Goal: Task Accomplishment & Management: Manage account settings

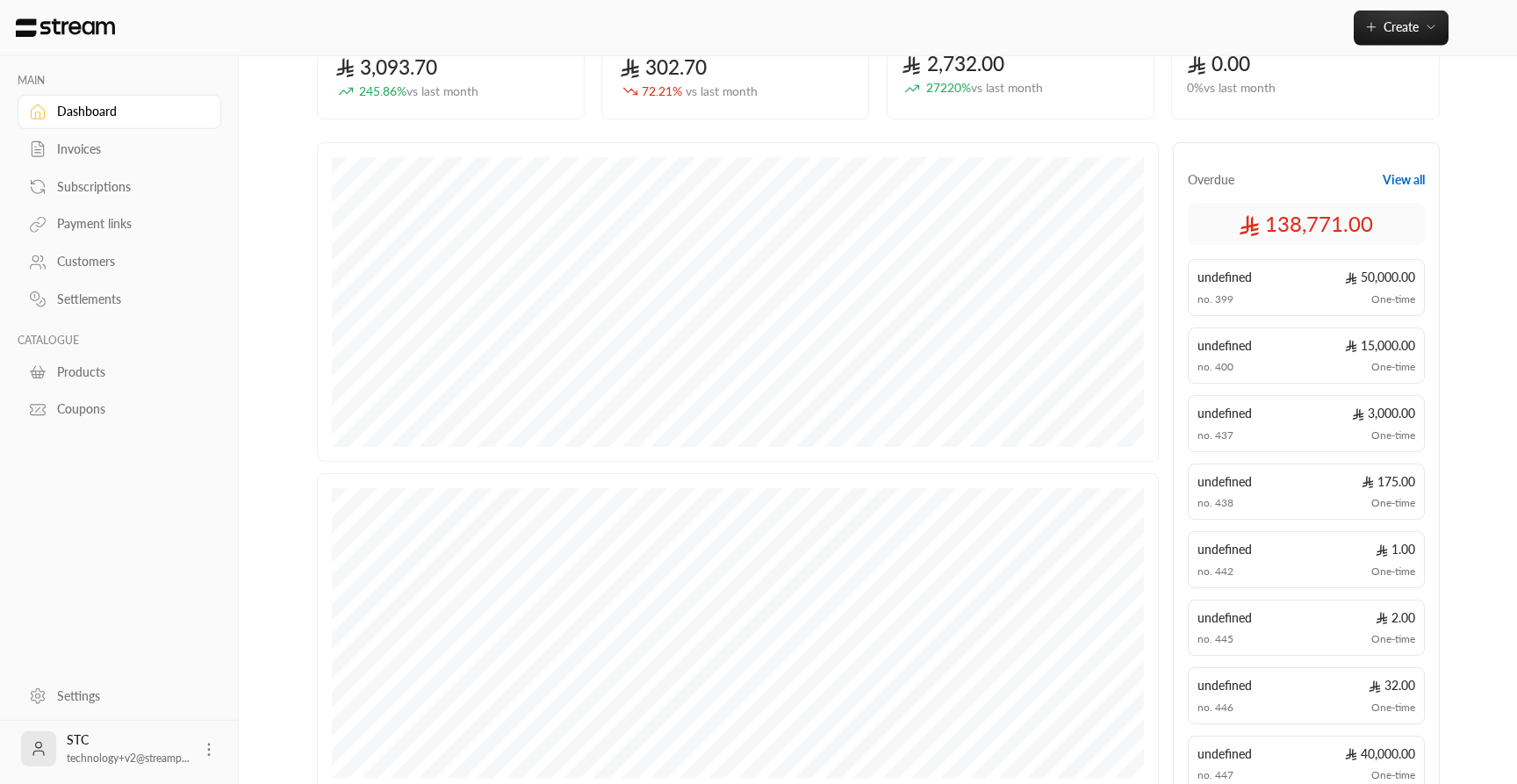
scroll to position [181, 0]
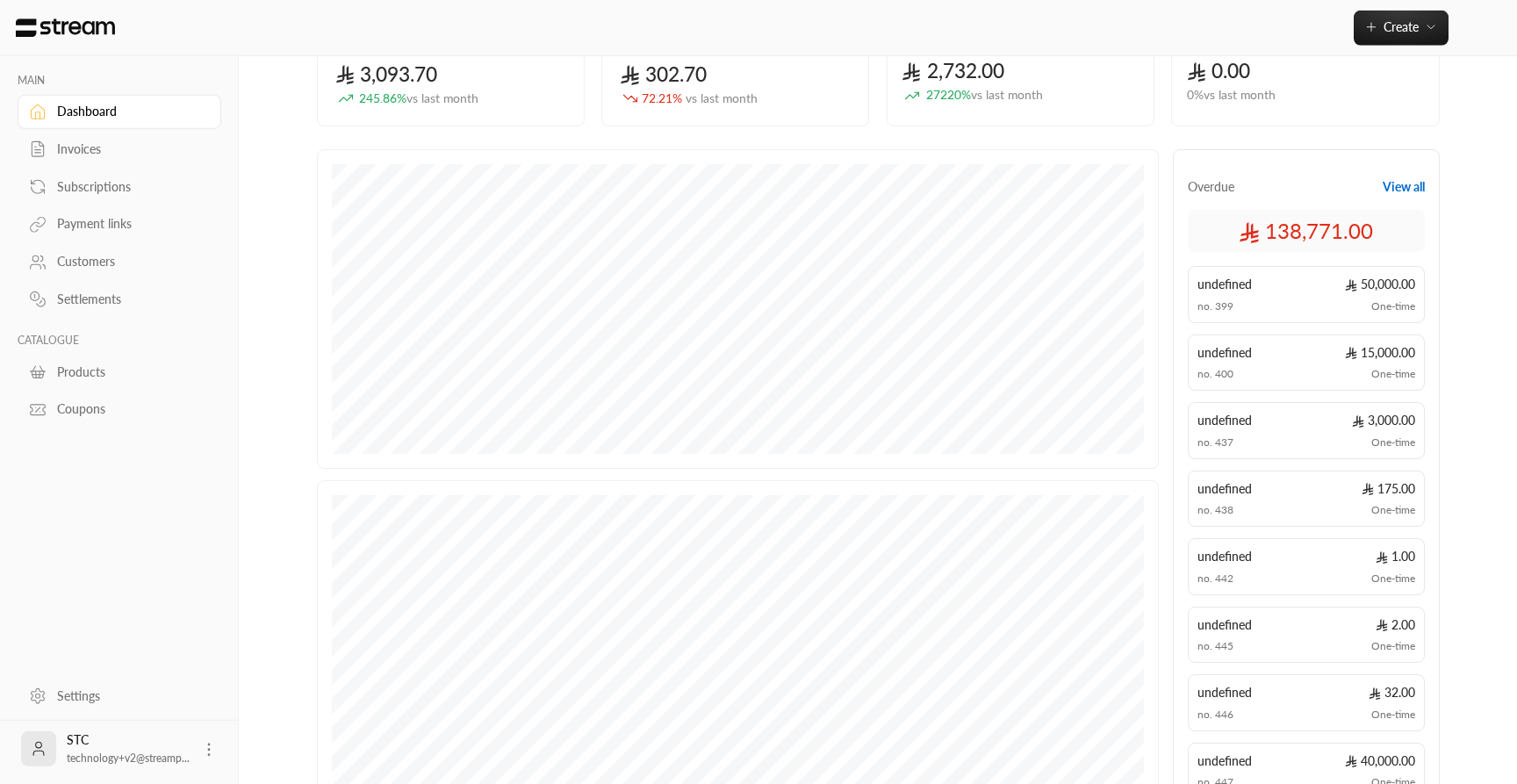
click at [1403, 189] on button "View all" at bounding box center [1404, 187] width 42 height 18
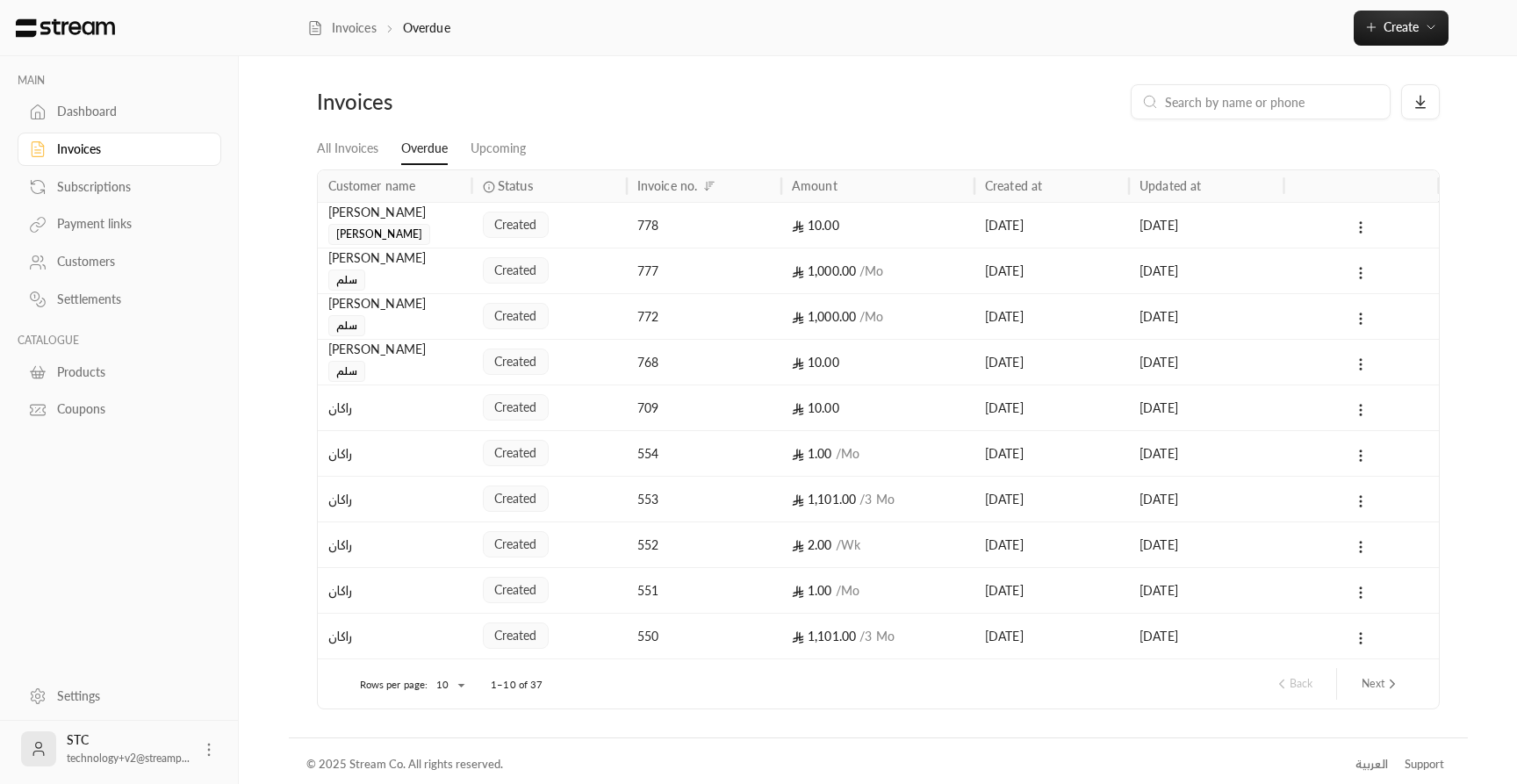
scroll to position [7, 0]
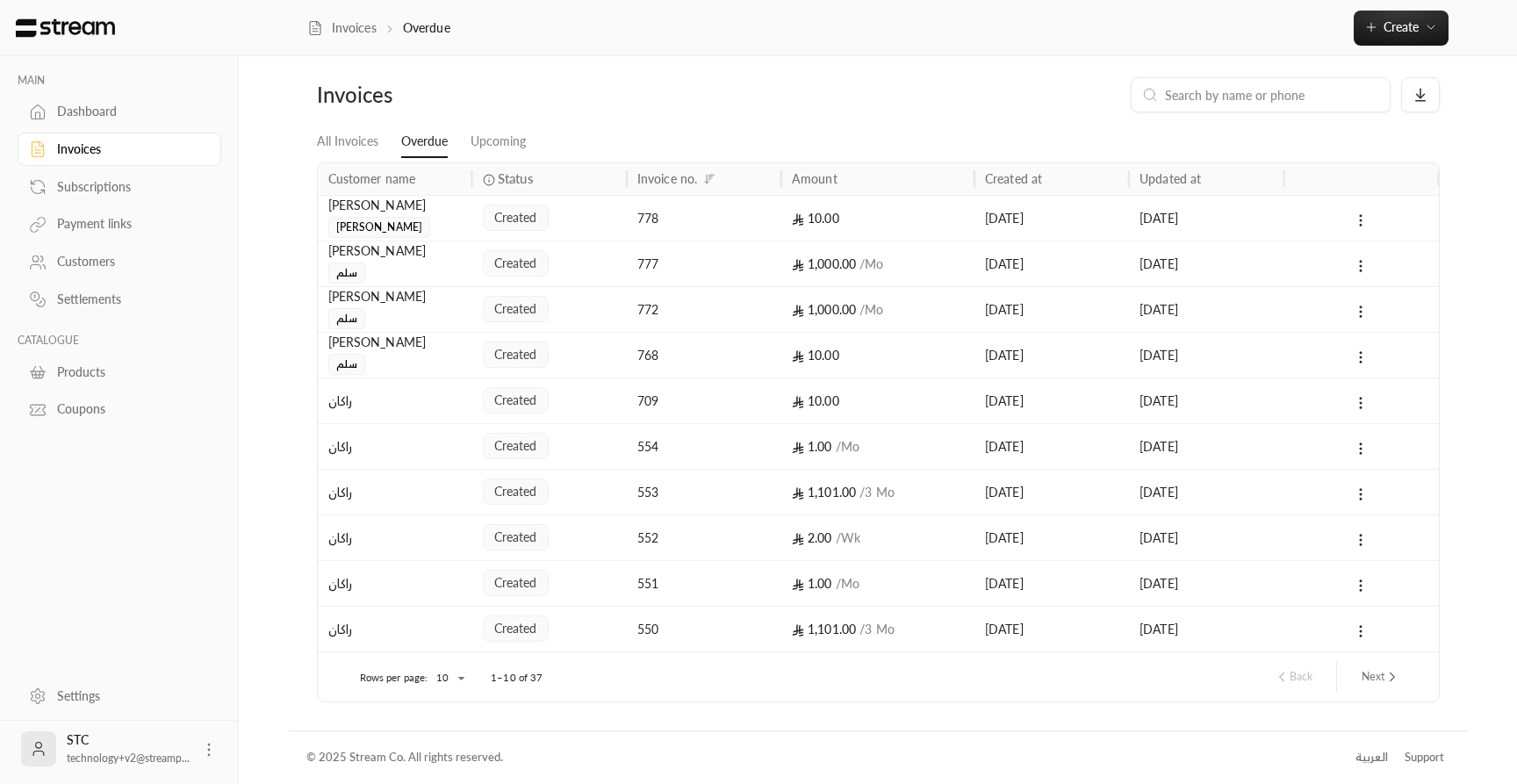
click at [277, 250] on div "MAIN Dashboard Invoices Subscriptions Payment links Customers Settlements CATAL…" at bounding box center [758, 389] width 1418 height 791
click at [434, 678] on body "MAIN Dashboard Invoices Subscriptions Payment links Customers Settlements CATAL…" at bounding box center [758, 385] width 1517 height 784
click at [451, 742] on li "100" at bounding box center [448, 749] width 49 height 28
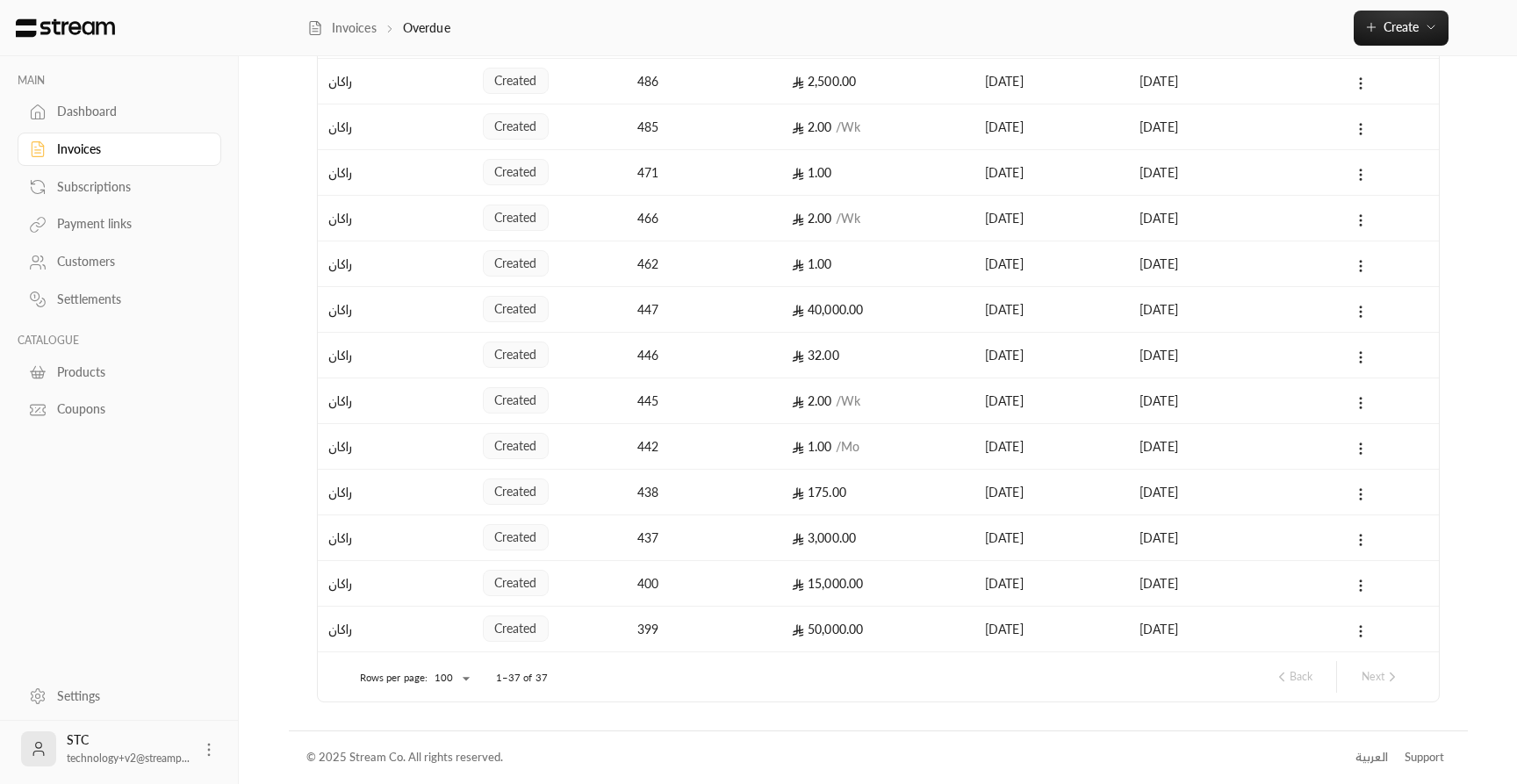
scroll to position [0, 0]
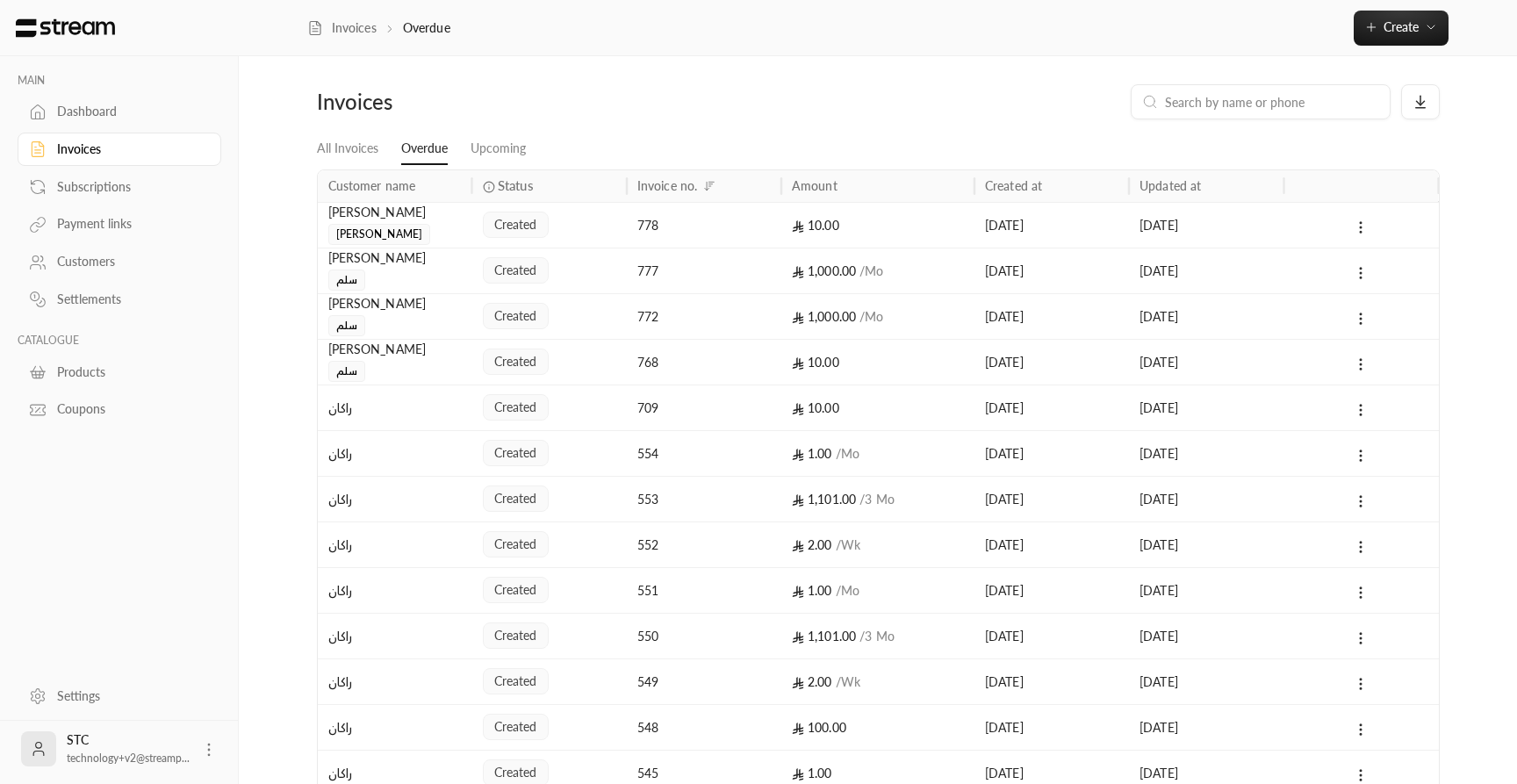
click at [414, 222] on div "[PERSON_NAME]" at bounding box center [395, 212] width 133 height 19
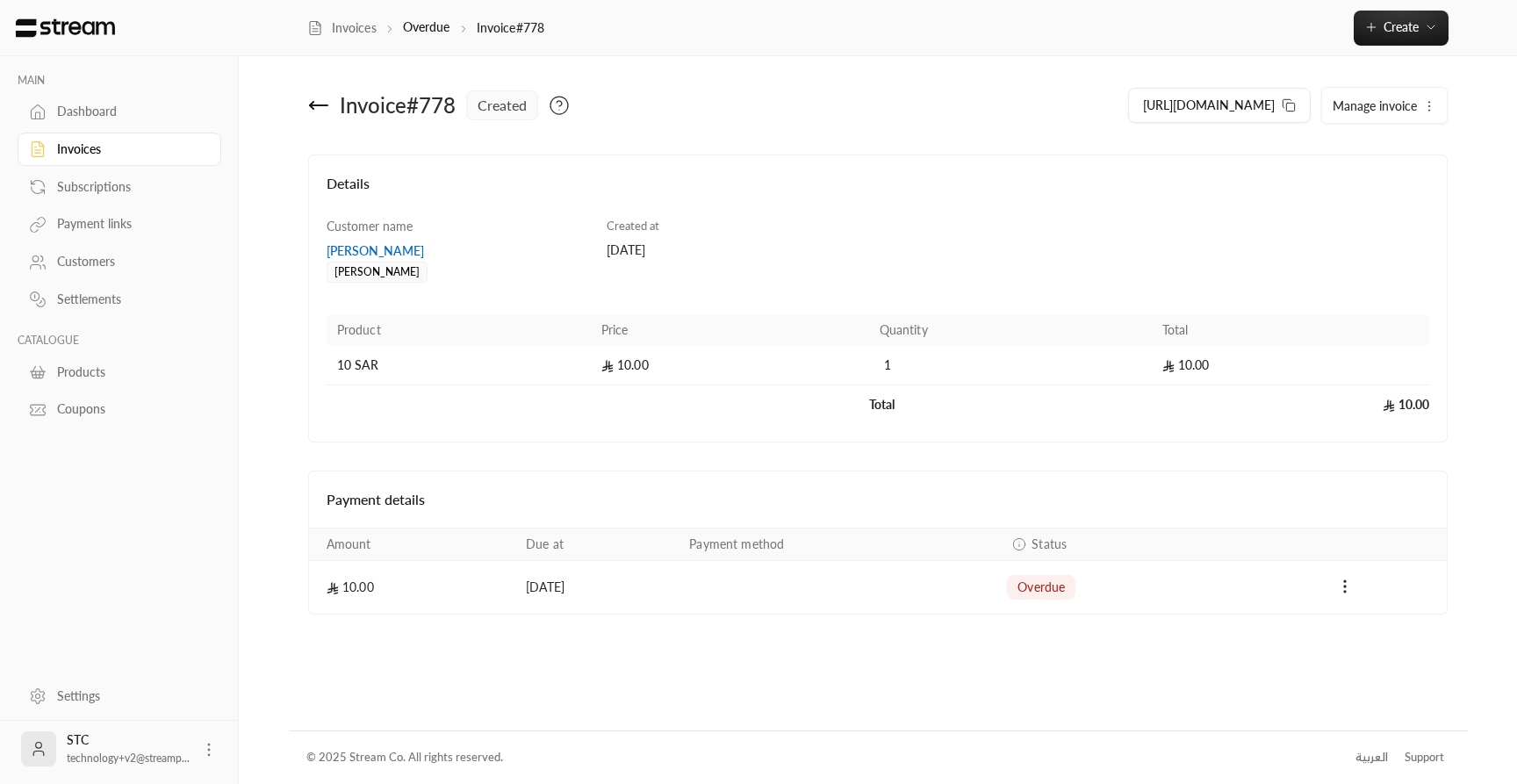
click at [92, 154] on div "Invoices" at bounding box center [127, 149] width 142 height 18
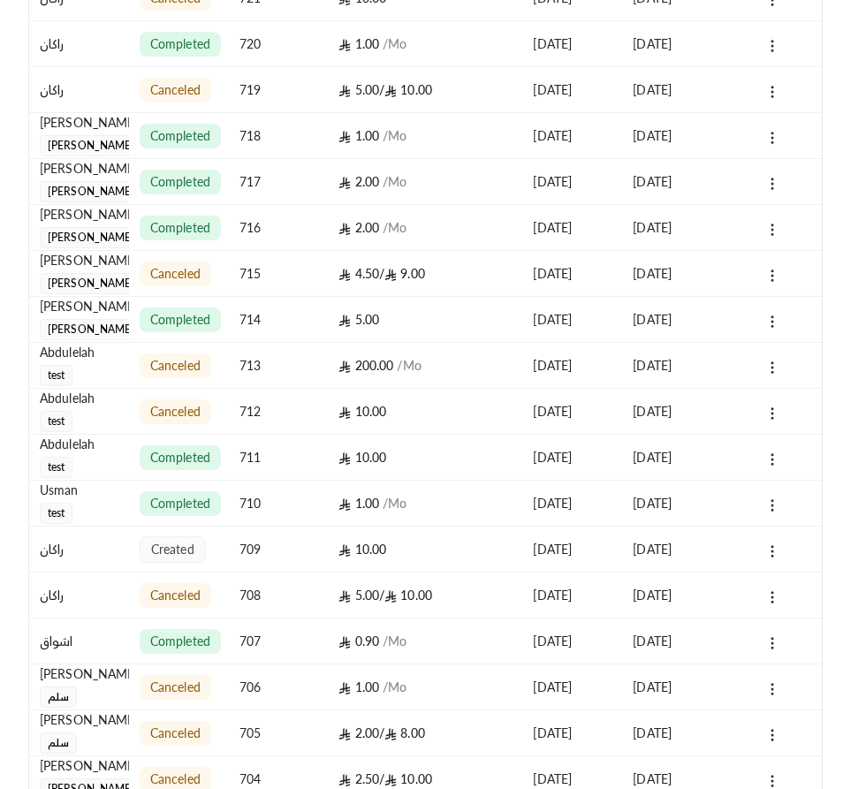
scroll to position [4187, 0]
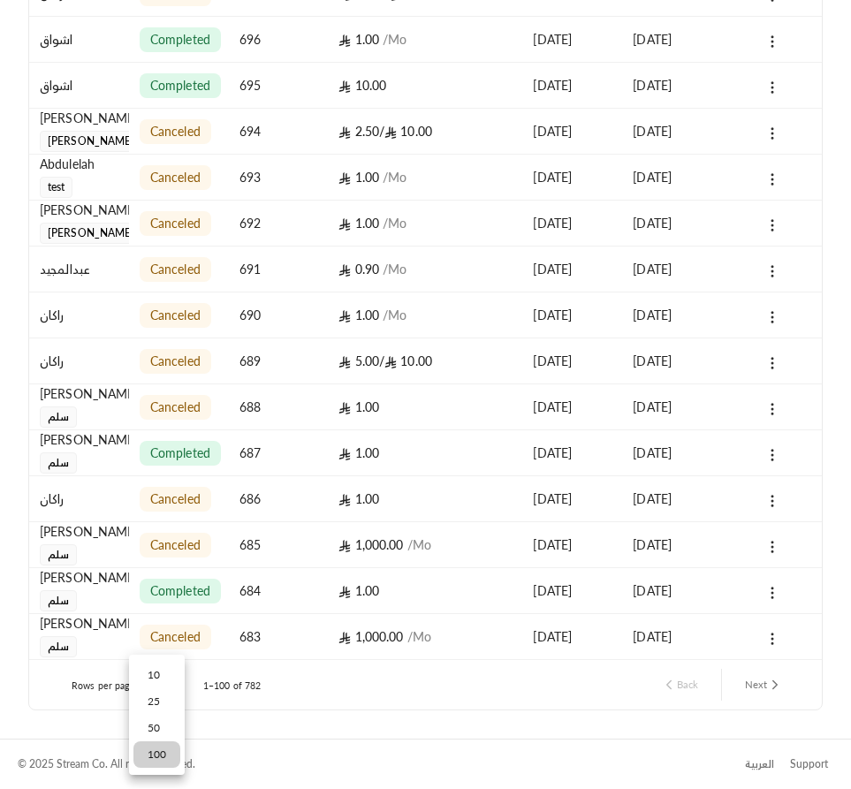
click at [153, 683] on li "10" at bounding box center [156, 675] width 47 height 26
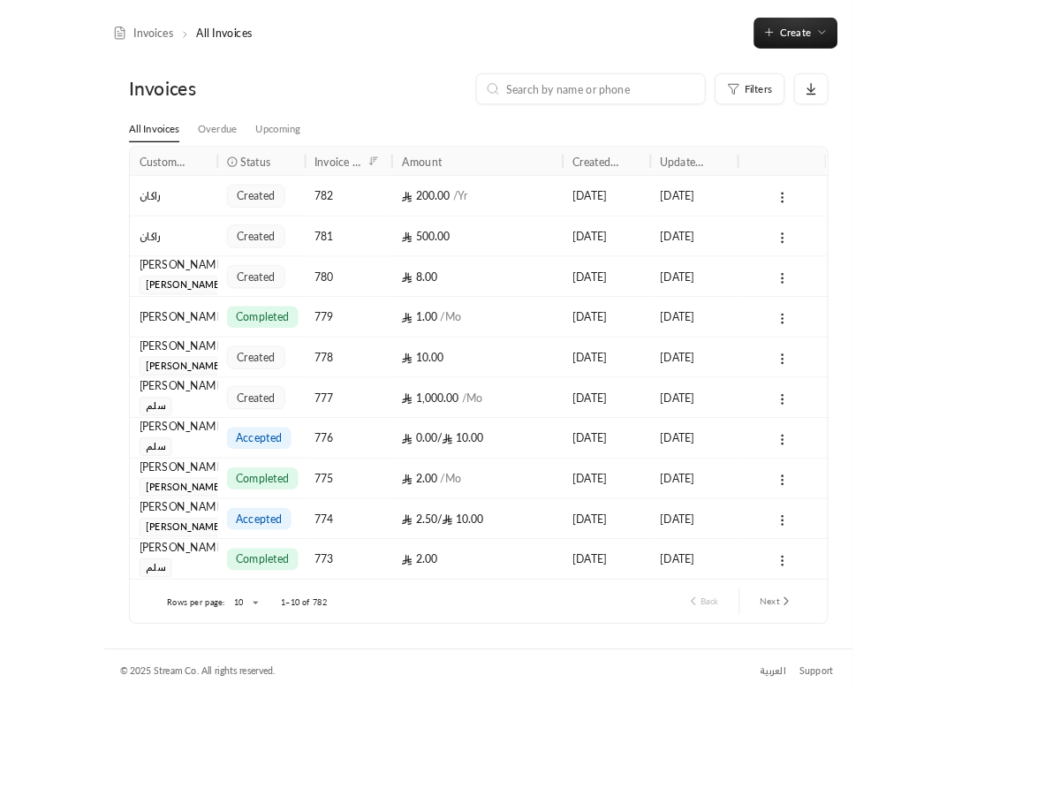
scroll to position [7, 0]
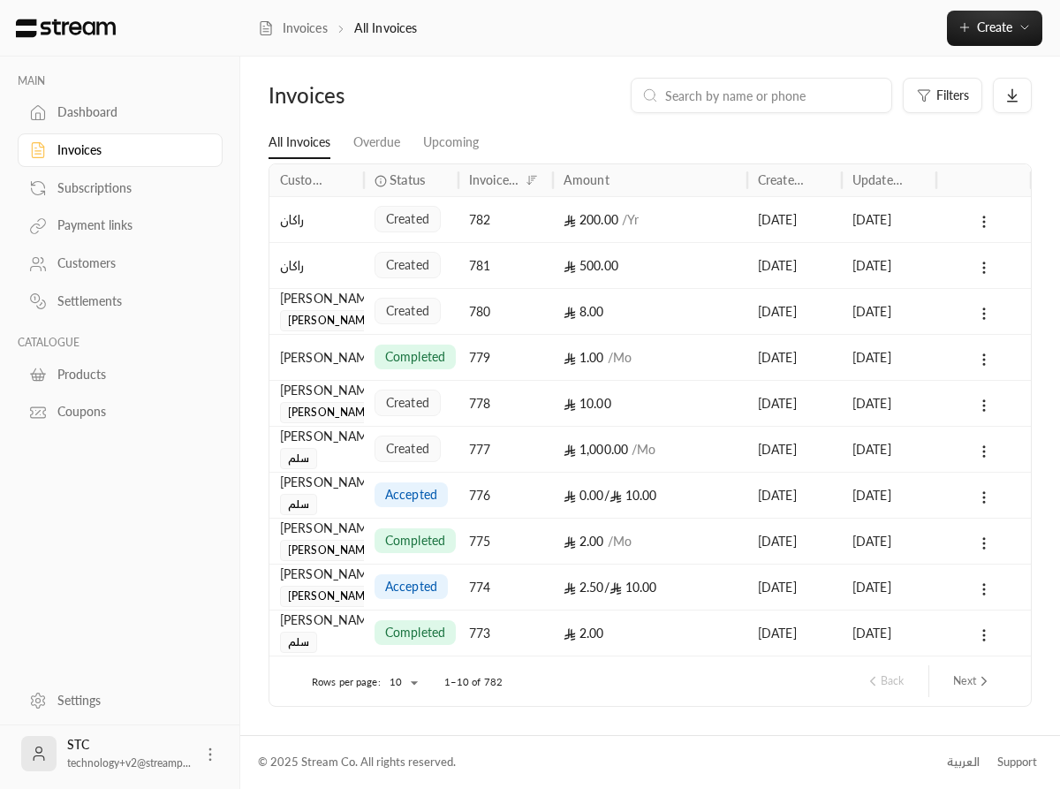
click at [798, 34] on div "Invoices All Invoices Create" at bounding box center [650, 28] width 820 height 35
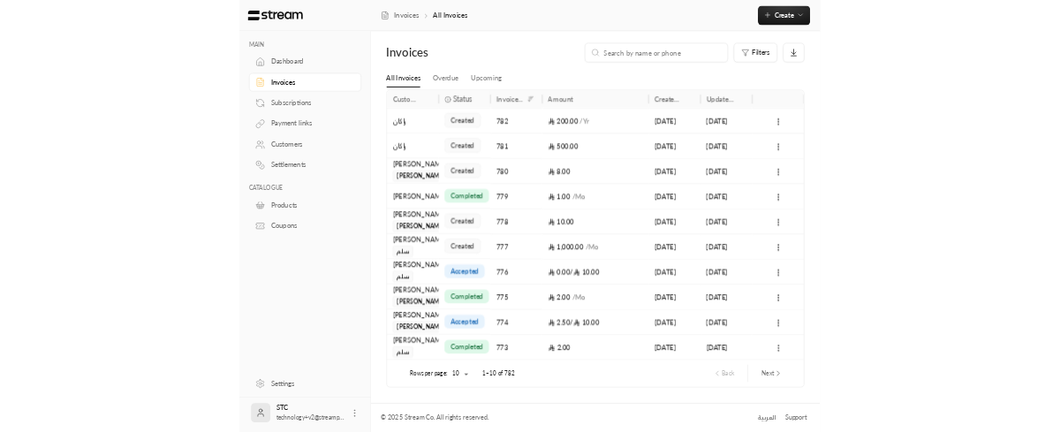
scroll to position [0, 0]
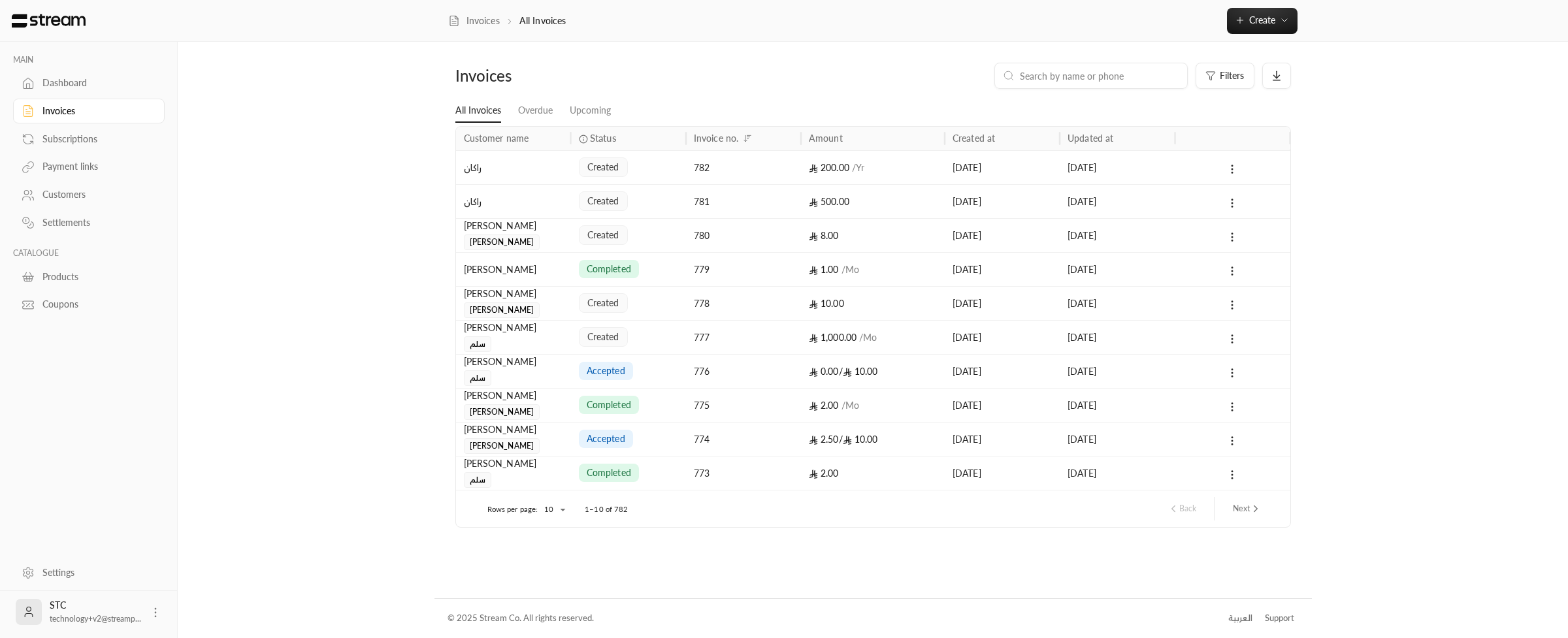
click at [1128, 526] on div "MAIN Dashboard Invoices Subscriptions Payment links Customers Settlements CATAL…" at bounding box center [784, 319] width 1568 height 638
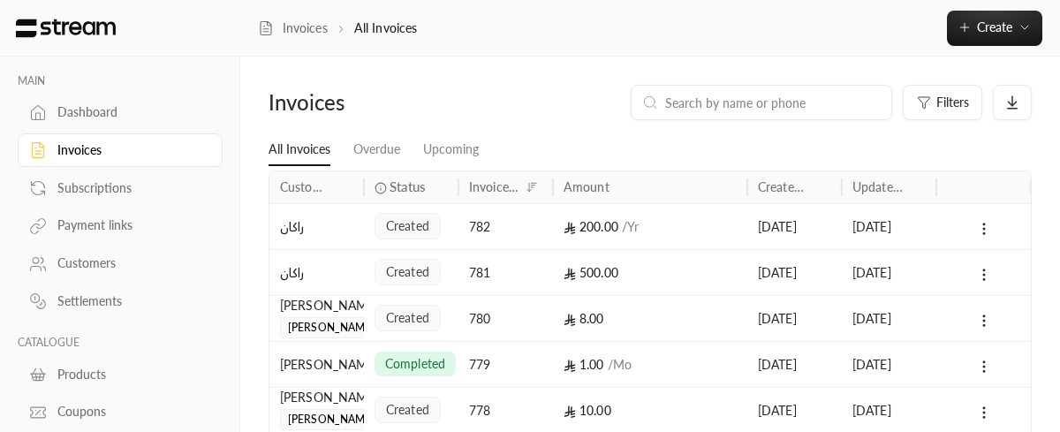
click at [948, 356] on div at bounding box center [983, 364] width 73 height 45
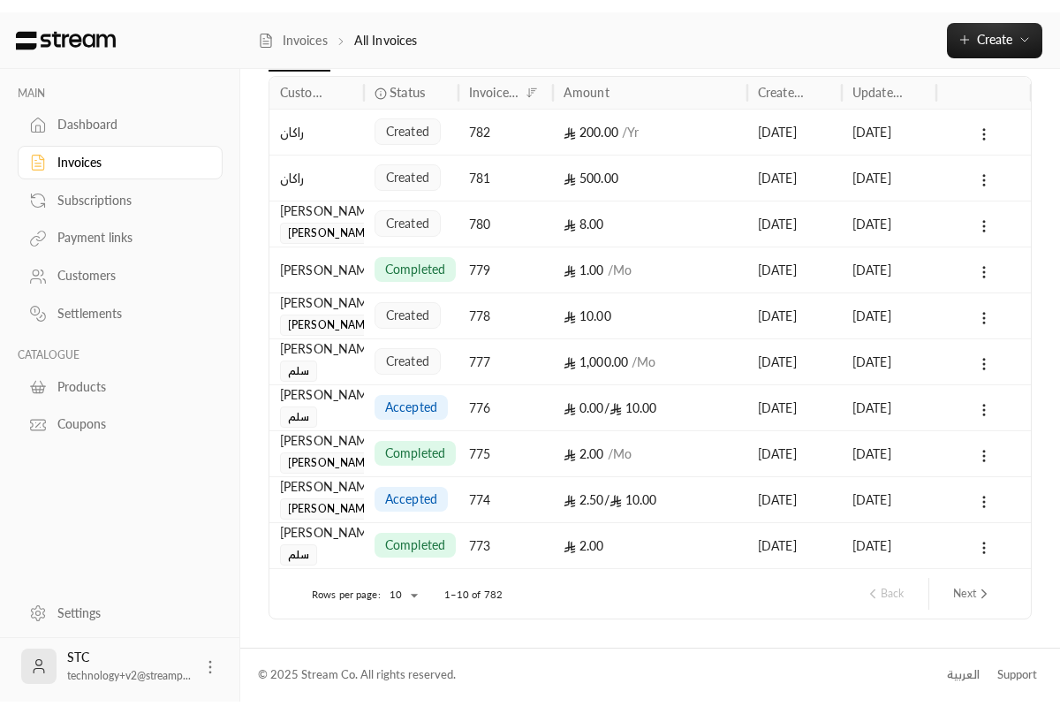
scroll to position [81, 0]
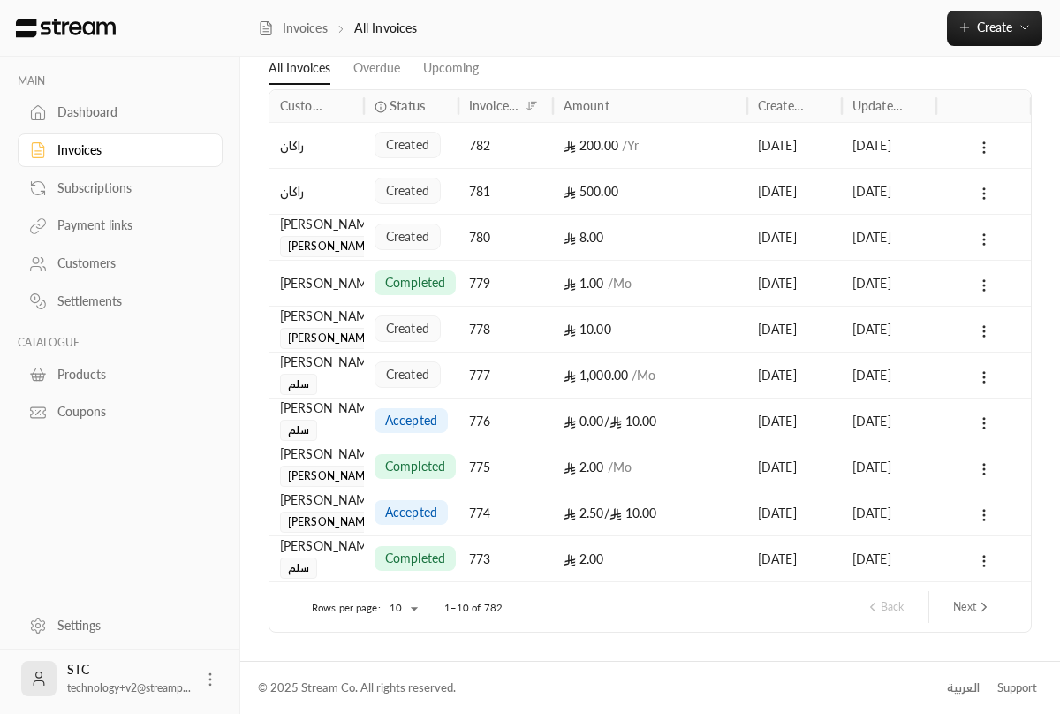
click at [351, 329] on div "[PERSON_NAME]" at bounding box center [316, 327] width 73 height 42
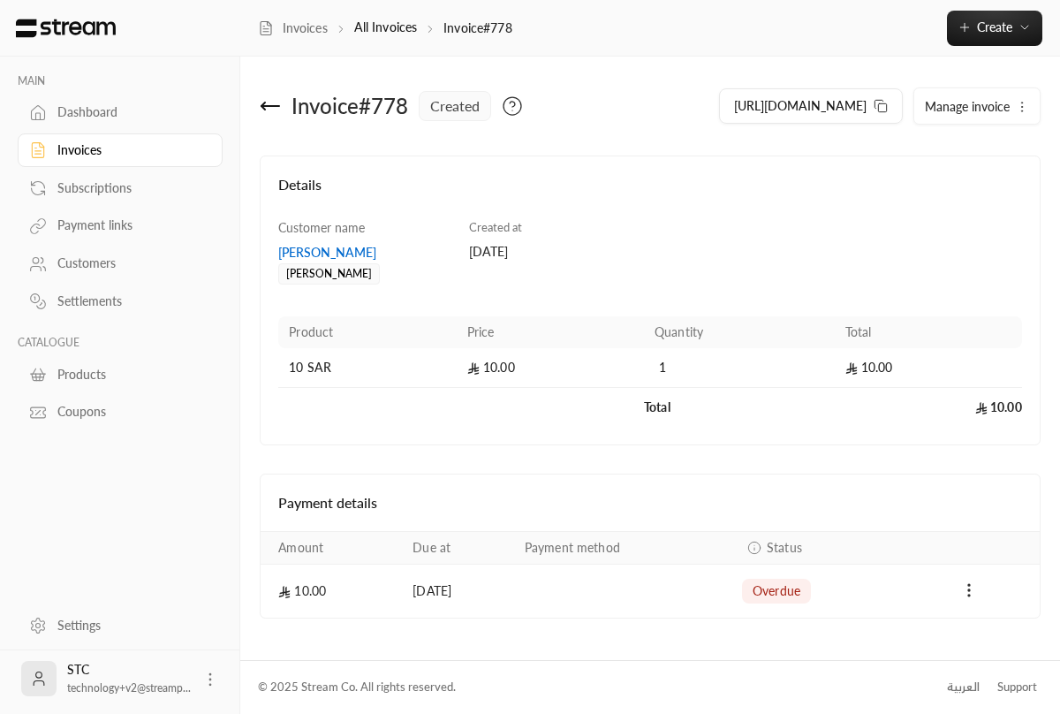
click at [755, 46] on div "Invoices All Invoices Invoice#778 Create" at bounding box center [650, 28] width 820 height 57
